Goal: Information Seeking & Learning: Learn about a topic

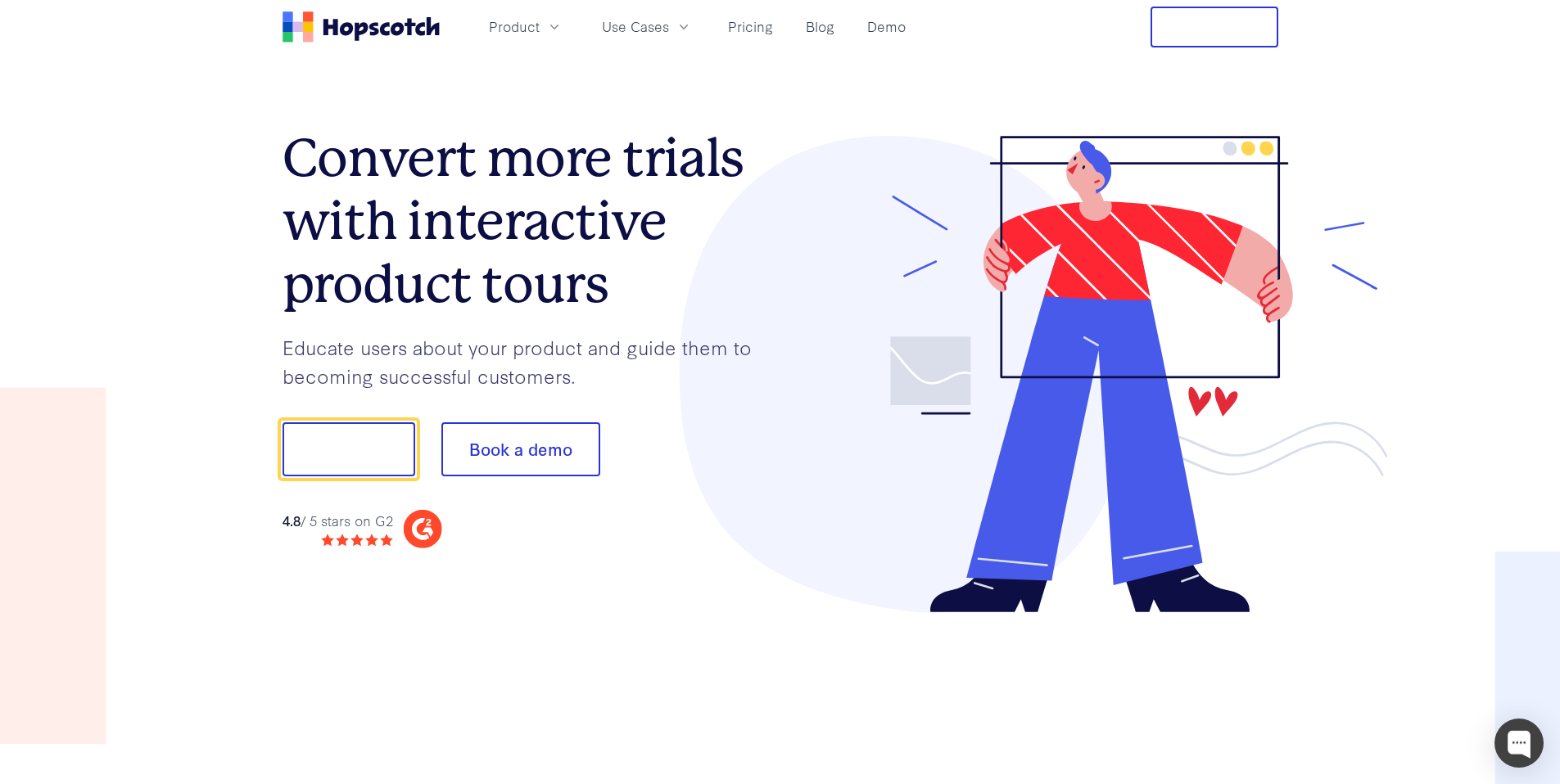
click at [495, 263] on h1 "Convert more trials with interactive product tours" at bounding box center [531, 221] width 498 height 188
click at [741, 22] on link "Pricing" at bounding box center [750, 26] width 58 height 27
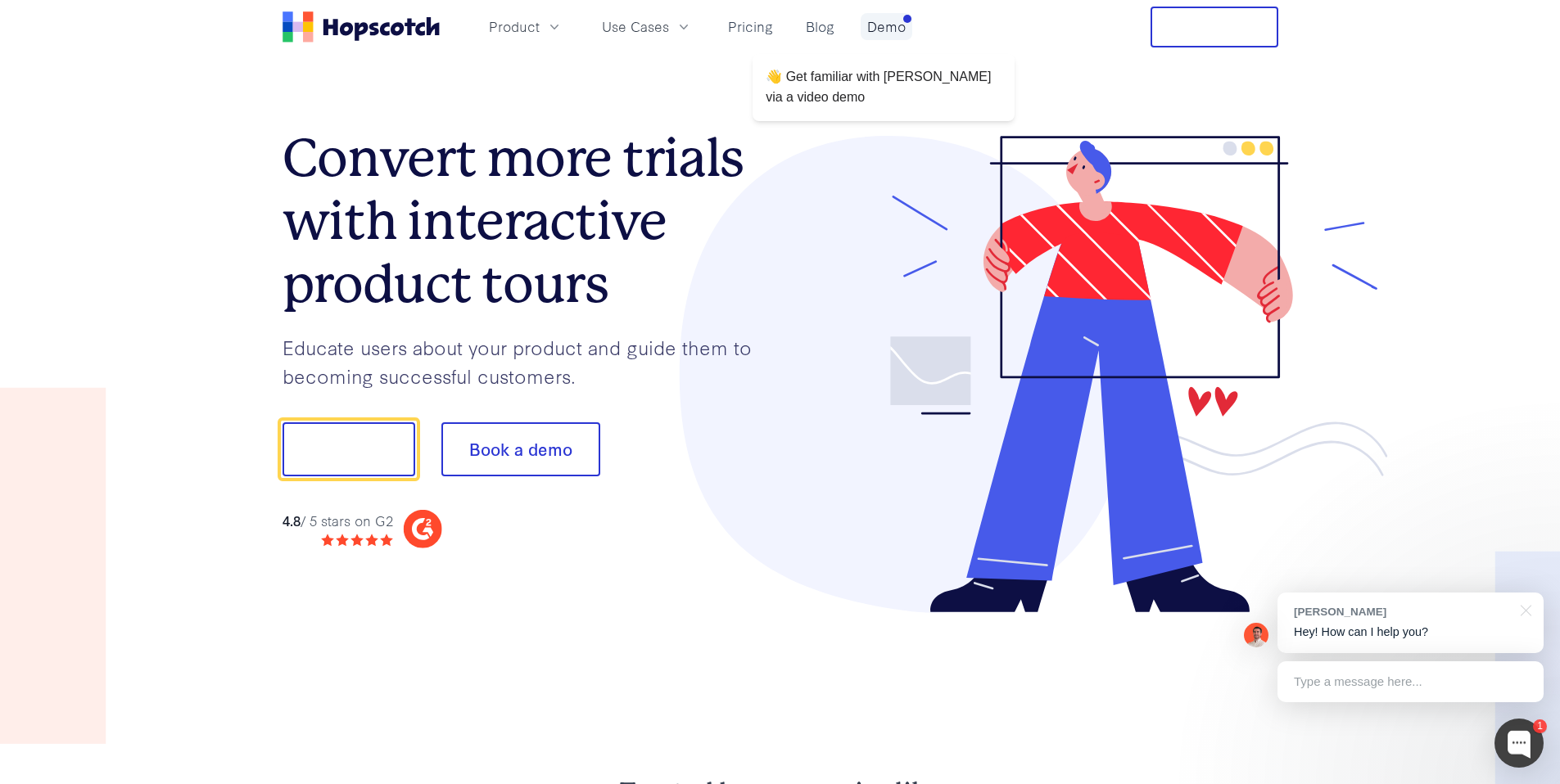
click at [894, 30] on link "Demo" at bounding box center [887, 26] width 52 height 27
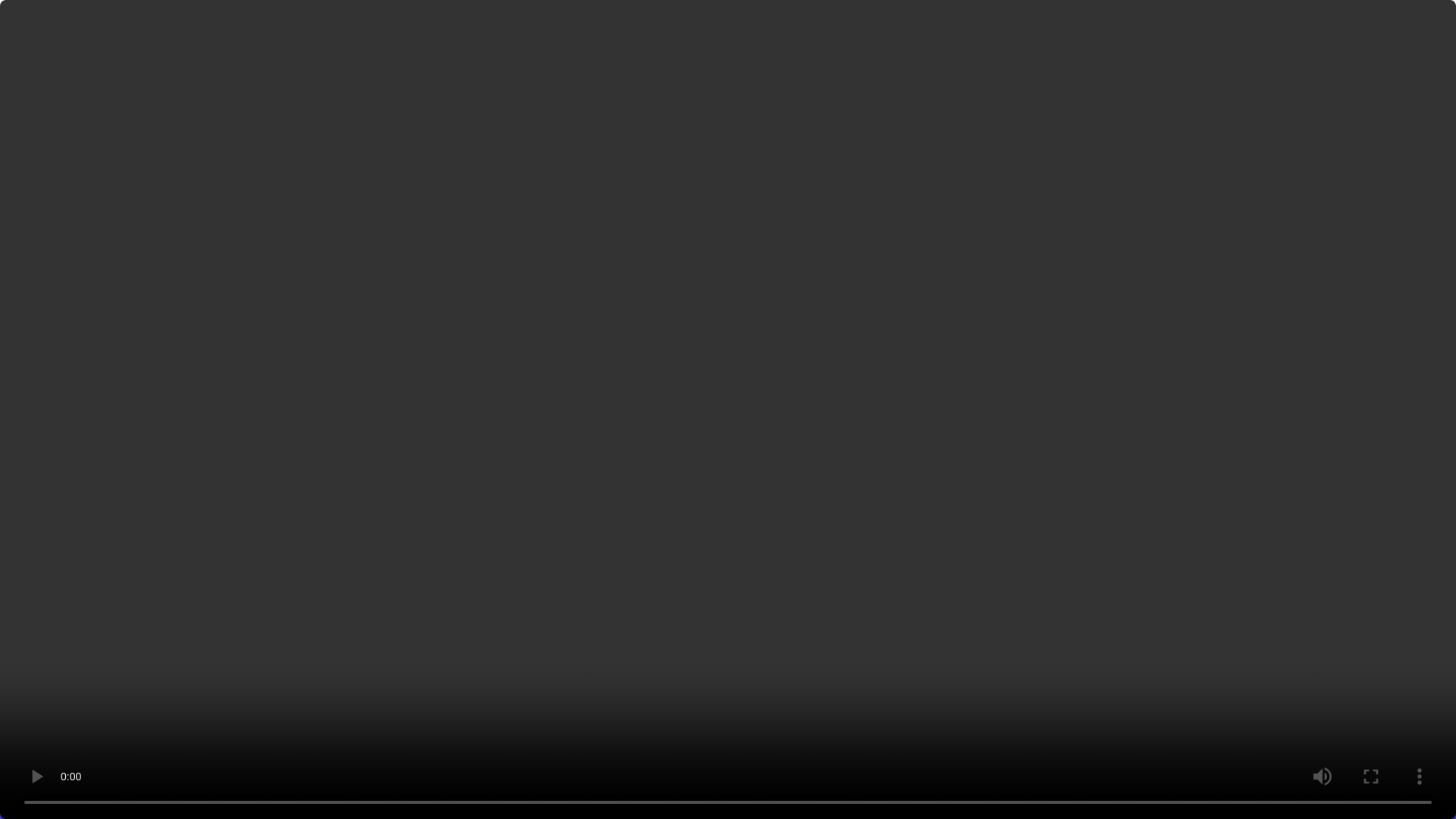
click at [691, 440] on video at bounding box center [728, 410] width 1456 height 819
click at [874, 556] on video at bounding box center [728, 410] width 1456 height 819
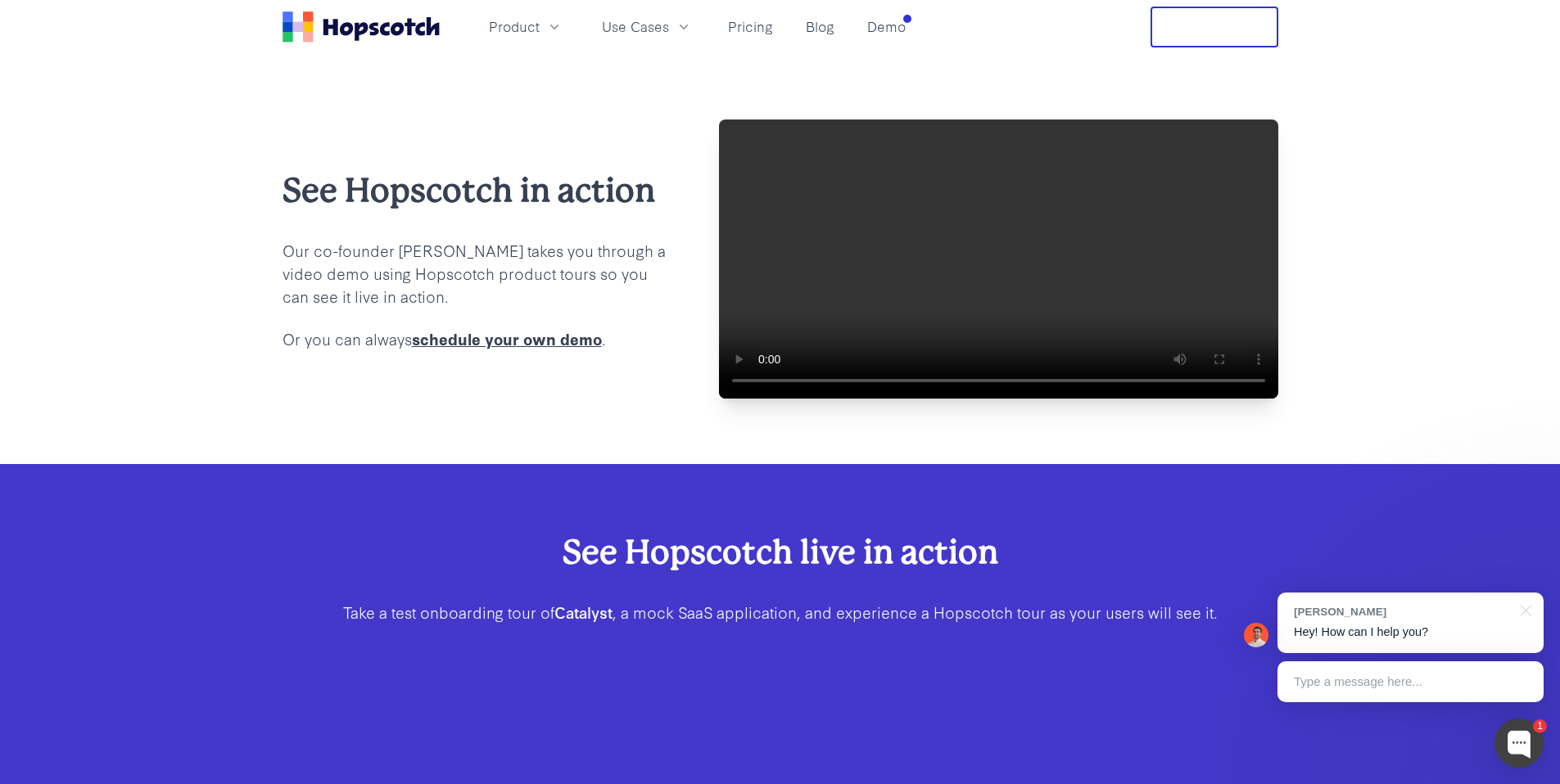
click at [990, 292] on video at bounding box center [998, 259] width 559 height 280
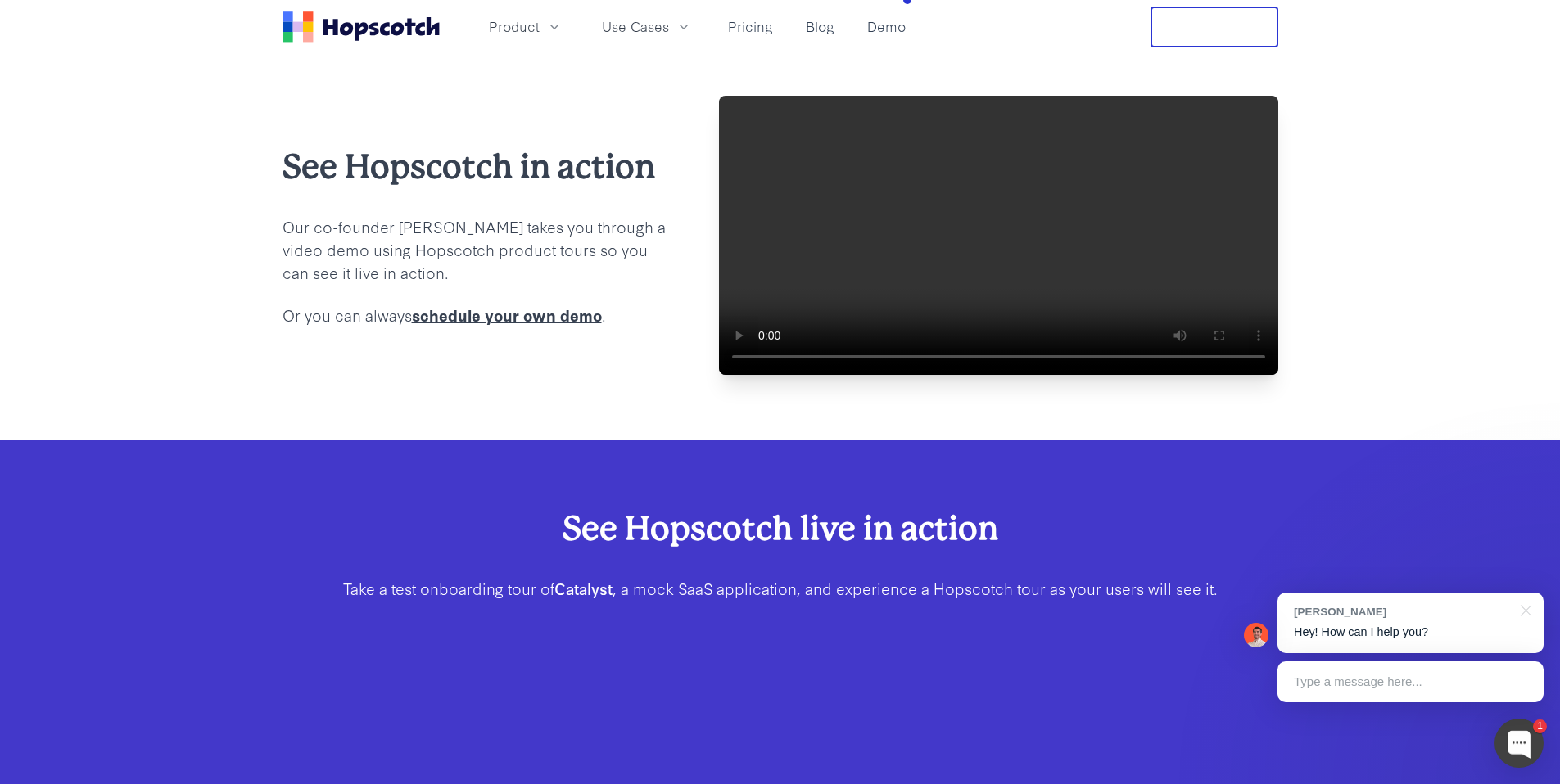
scroll to position [28, 0]
